Goal: Information Seeking & Learning: Learn about a topic

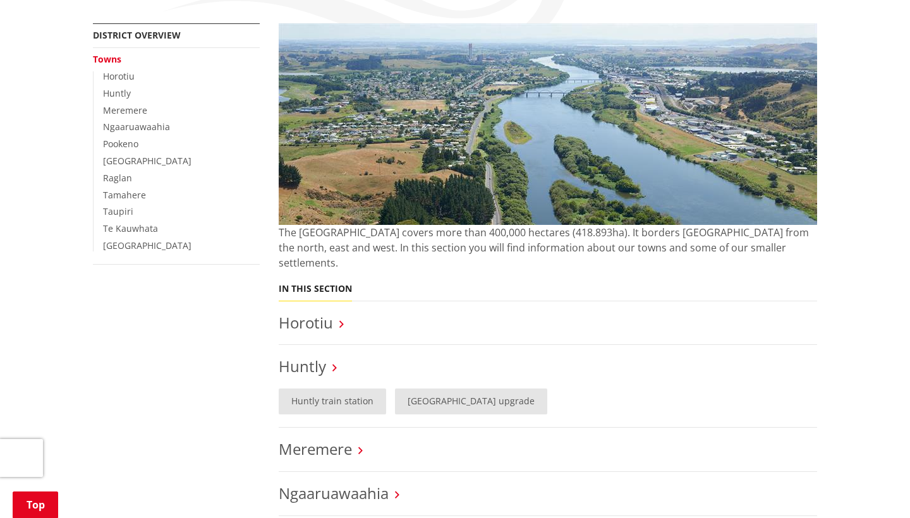
scroll to position [231, 0]
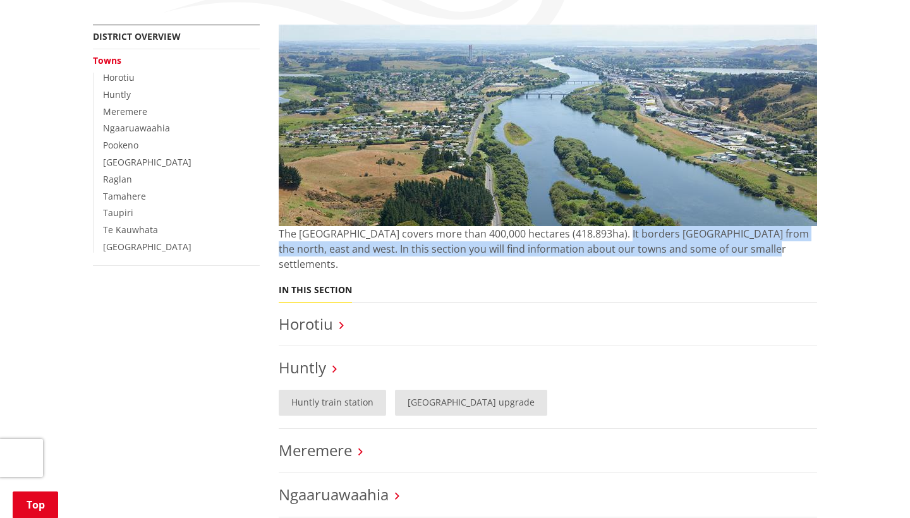
drag, startPoint x: 606, startPoint y: 228, endPoint x: 723, endPoint y: 244, distance: 118.6
click at [723, 244] on p "The [GEOGRAPHIC_DATA] covers more than 400,000 hectares (418.893ha). It borders…" at bounding box center [548, 248] width 538 height 45
click at [723, 243] on p "The [GEOGRAPHIC_DATA] covers more than 400,000 hectares (418.893ha). It borders…" at bounding box center [548, 248] width 538 height 45
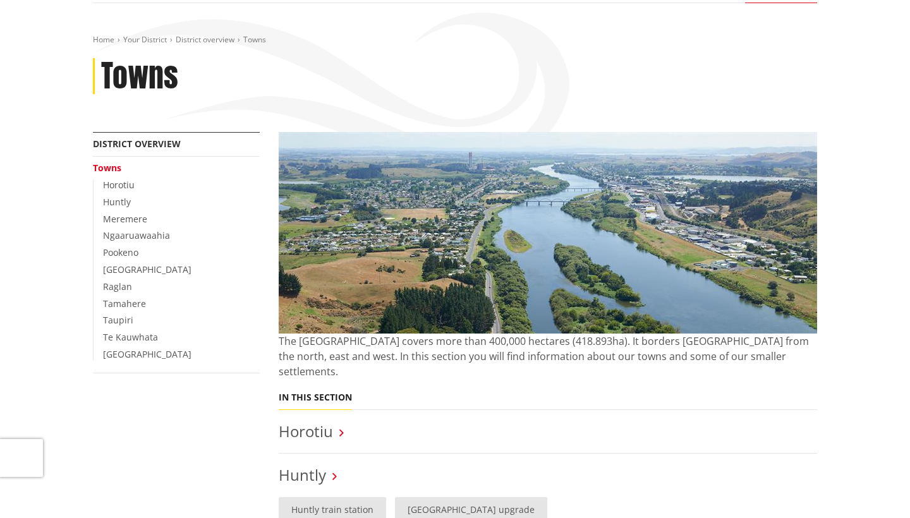
scroll to position [121, 0]
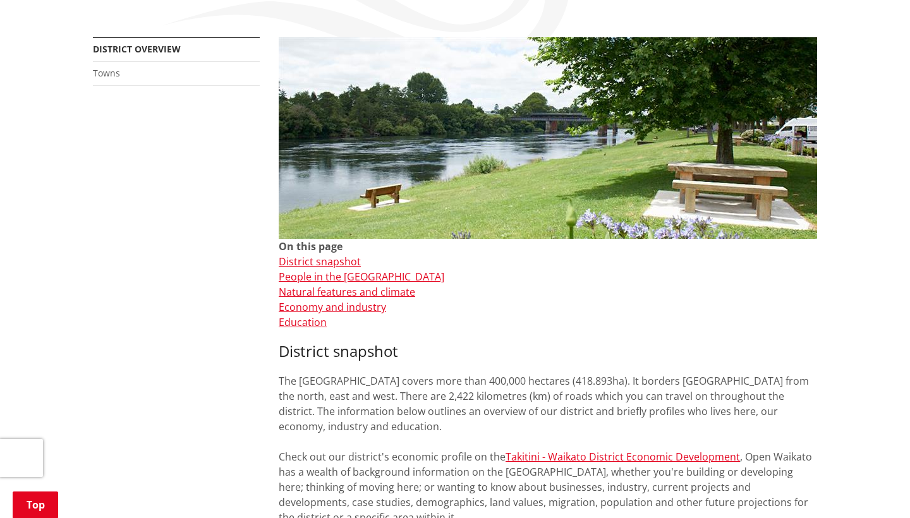
scroll to position [218, 0]
click at [109, 69] on link "Towns" at bounding box center [106, 73] width 27 height 12
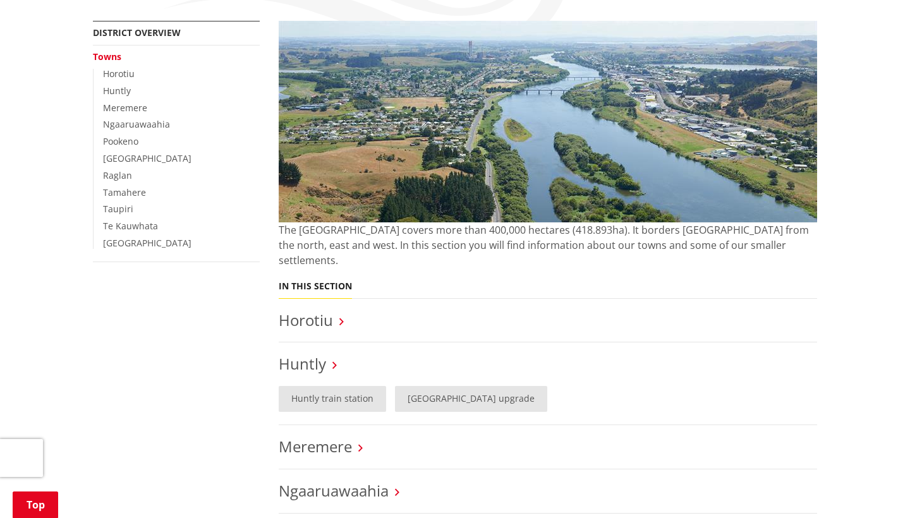
scroll to position [234, 0]
drag, startPoint x: 149, startPoint y: 244, endPoint x: 72, endPoint y: 93, distance: 169.0
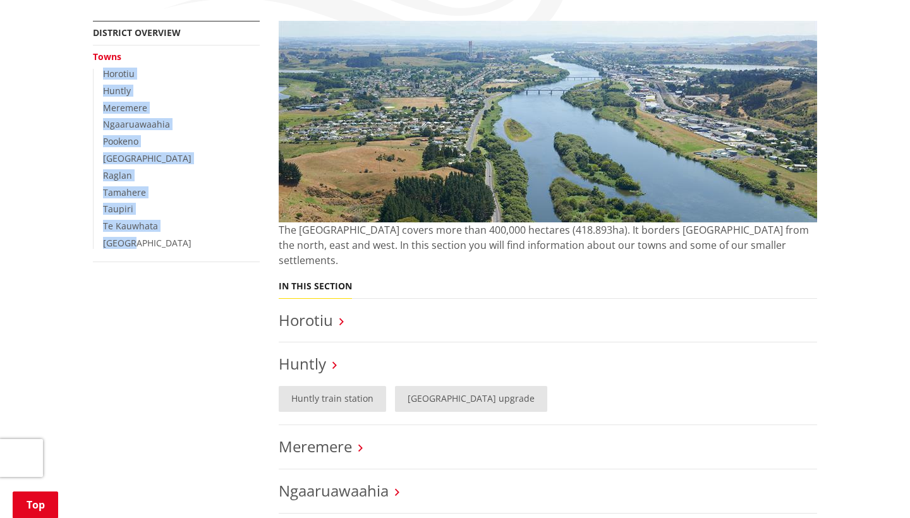
drag, startPoint x: 148, startPoint y: 234, endPoint x: 99, endPoint y: 68, distance: 173.5
click at [99, 69] on ul "Horotiu Huntly [GEOGRAPHIC_DATA] [GEOGRAPHIC_DATA] [GEOGRAPHIC_DATA] [GEOGRAPHI…" at bounding box center [176, 159] width 167 height 180
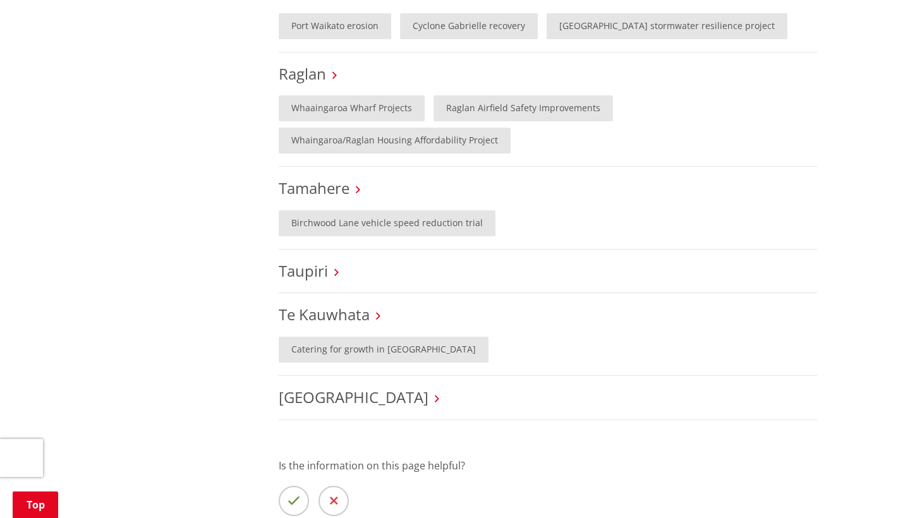
scroll to position [867, 0]
